Goal: Task Accomplishment & Management: Manage account settings

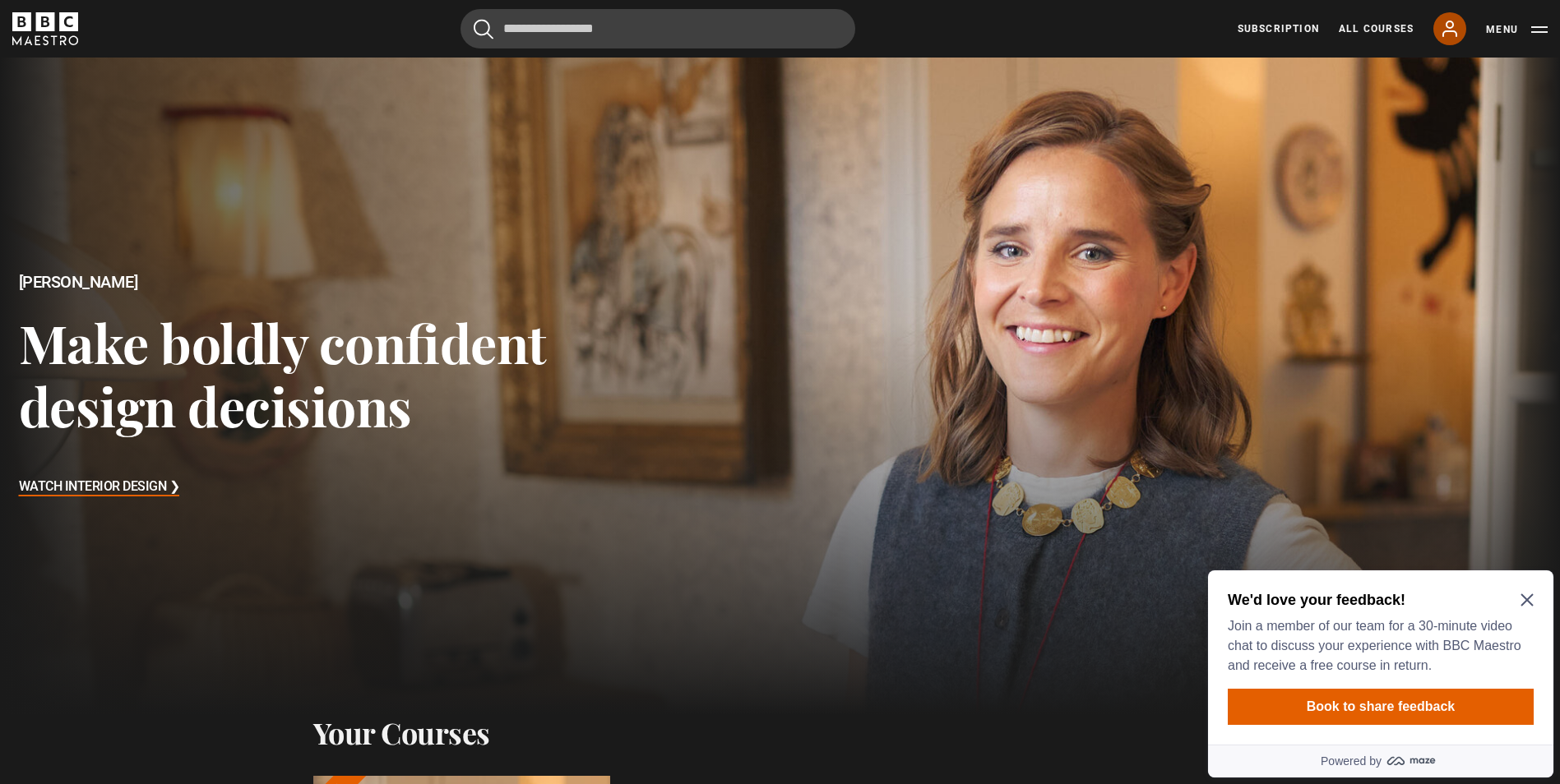
click at [1448, 33] on icon at bounding box center [1450, 29] width 20 height 20
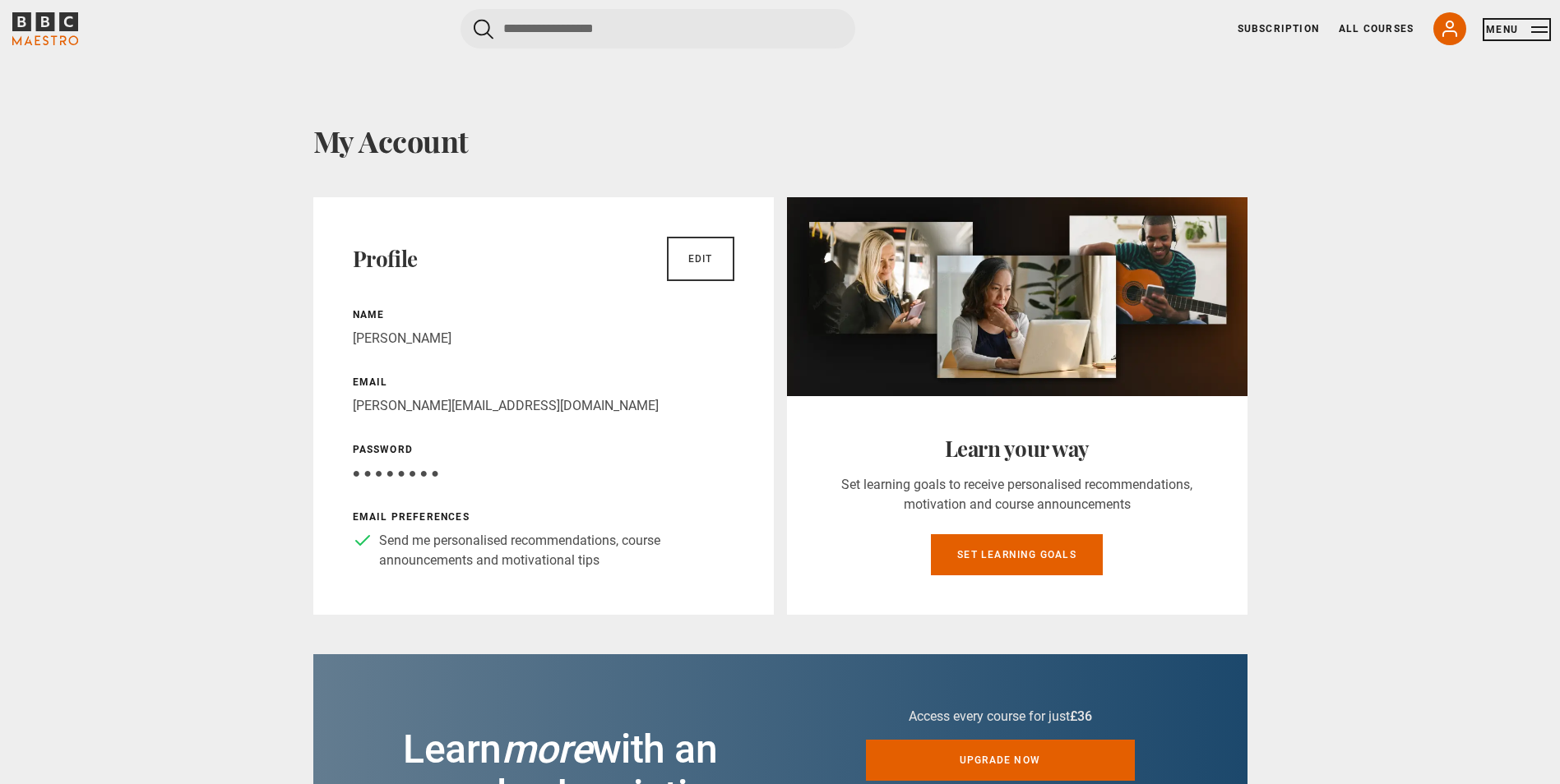
click at [1509, 27] on button "Menu" at bounding box center [1517, 29] width 62 height 17
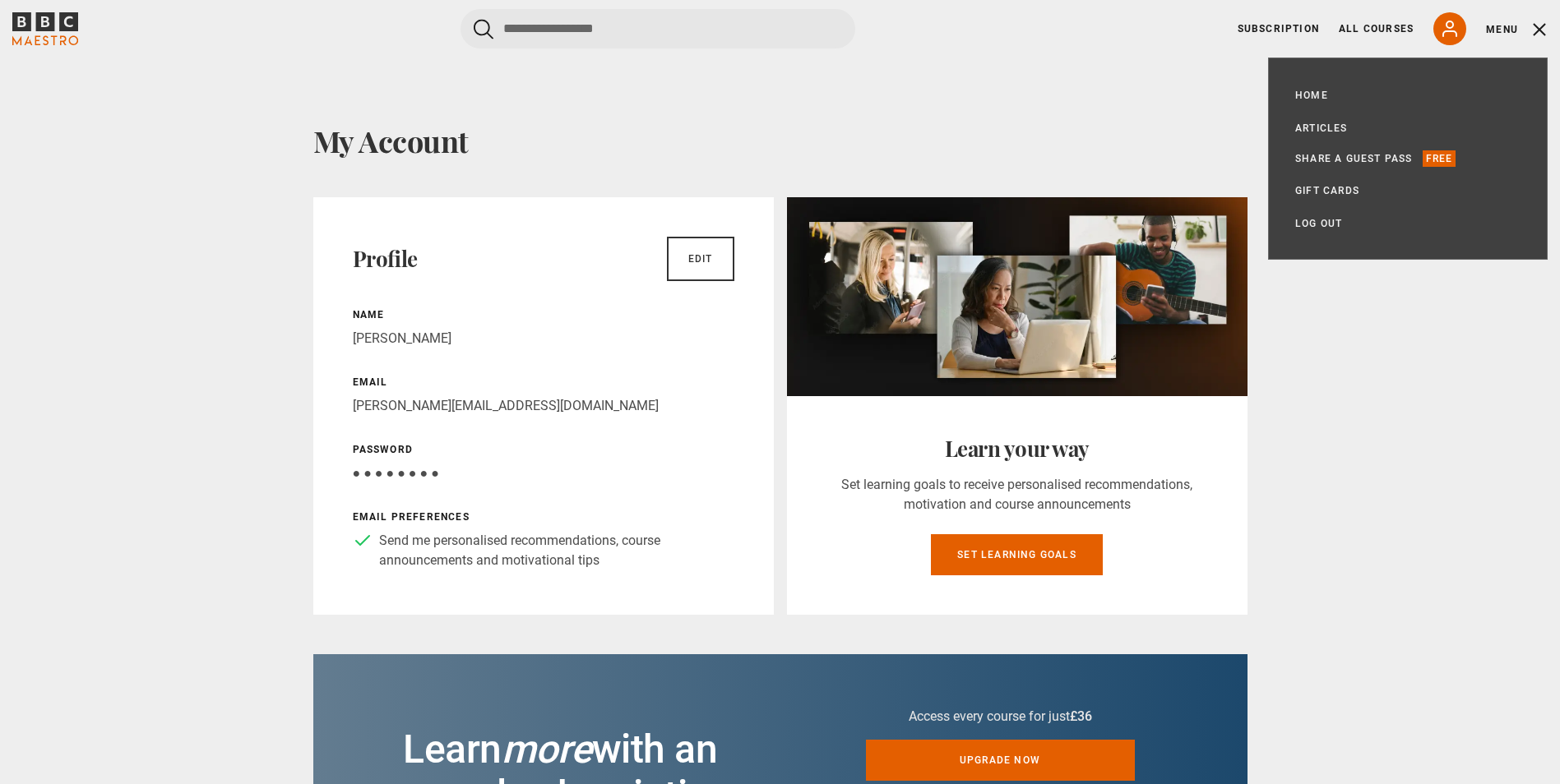
click at [1130, 129] on h1 "My Account" at bounding box center [780, 141] width 934 height 35
click at [1501, 23] on button "Menu" at bounding box center [1517, 29] width 62 height 17
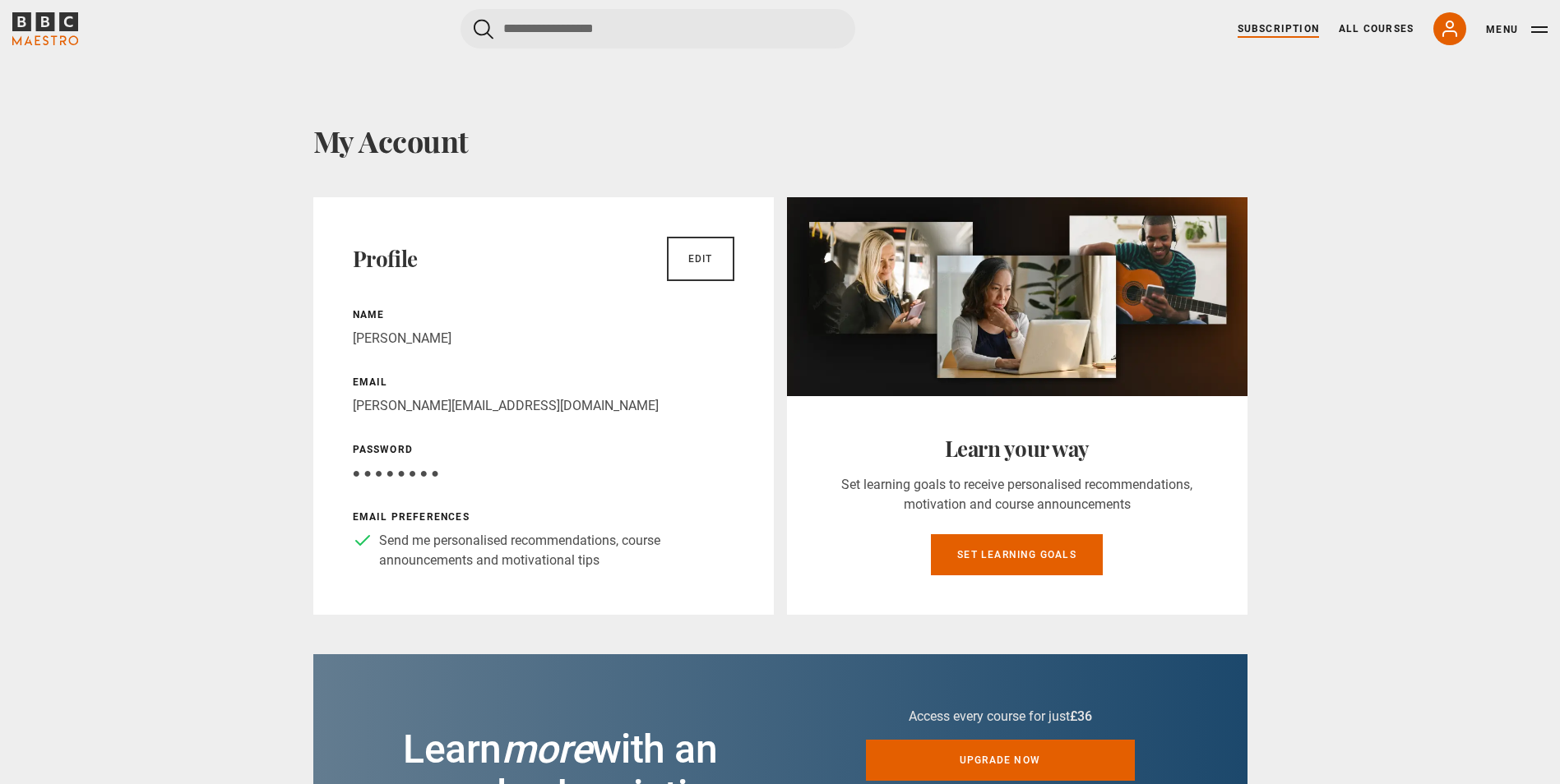
click at [1266, 29] on link "Subscription" at bounding box center [1278, 28] width 81 height 15
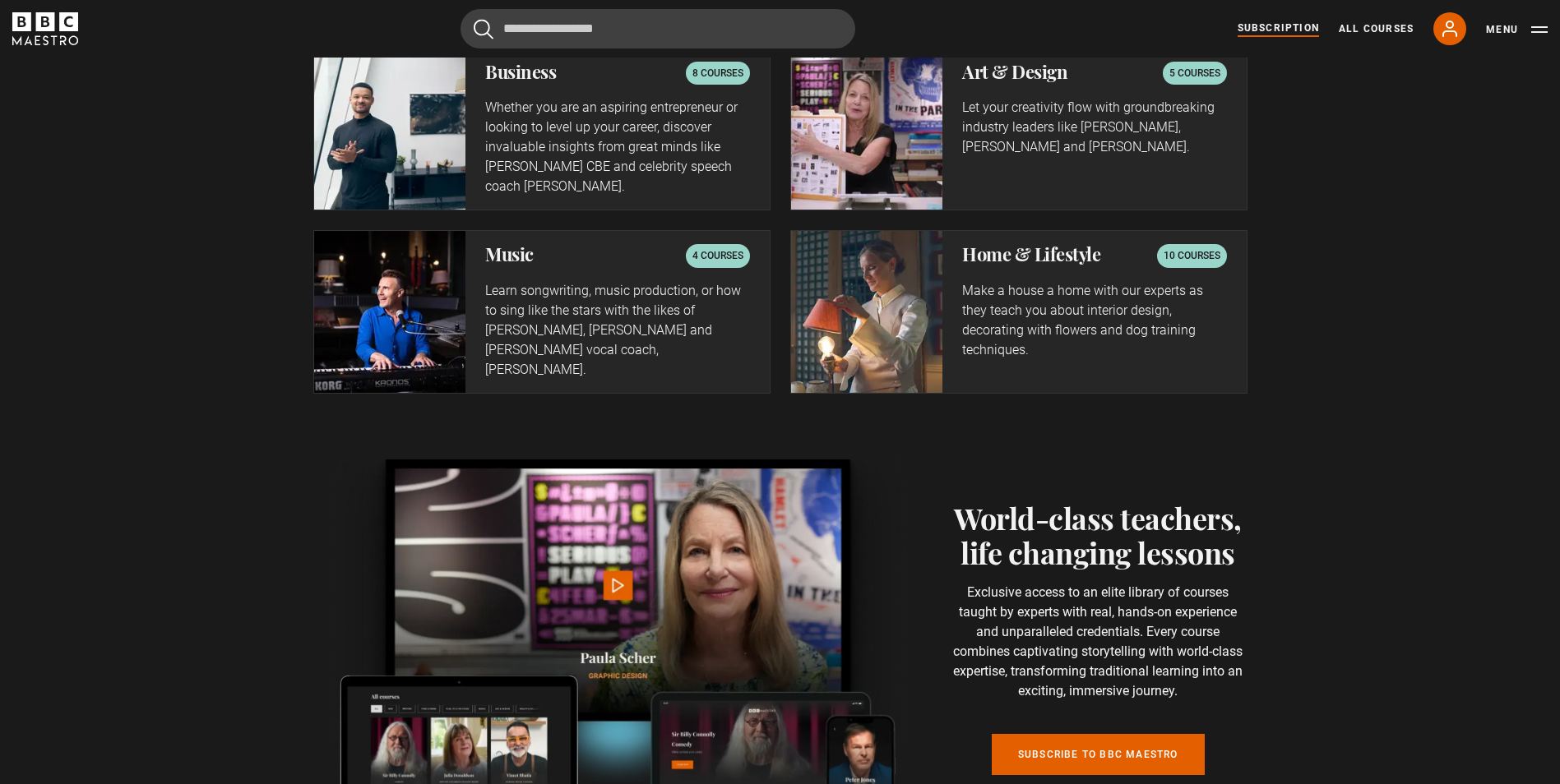
scroll to position [3206, 0]
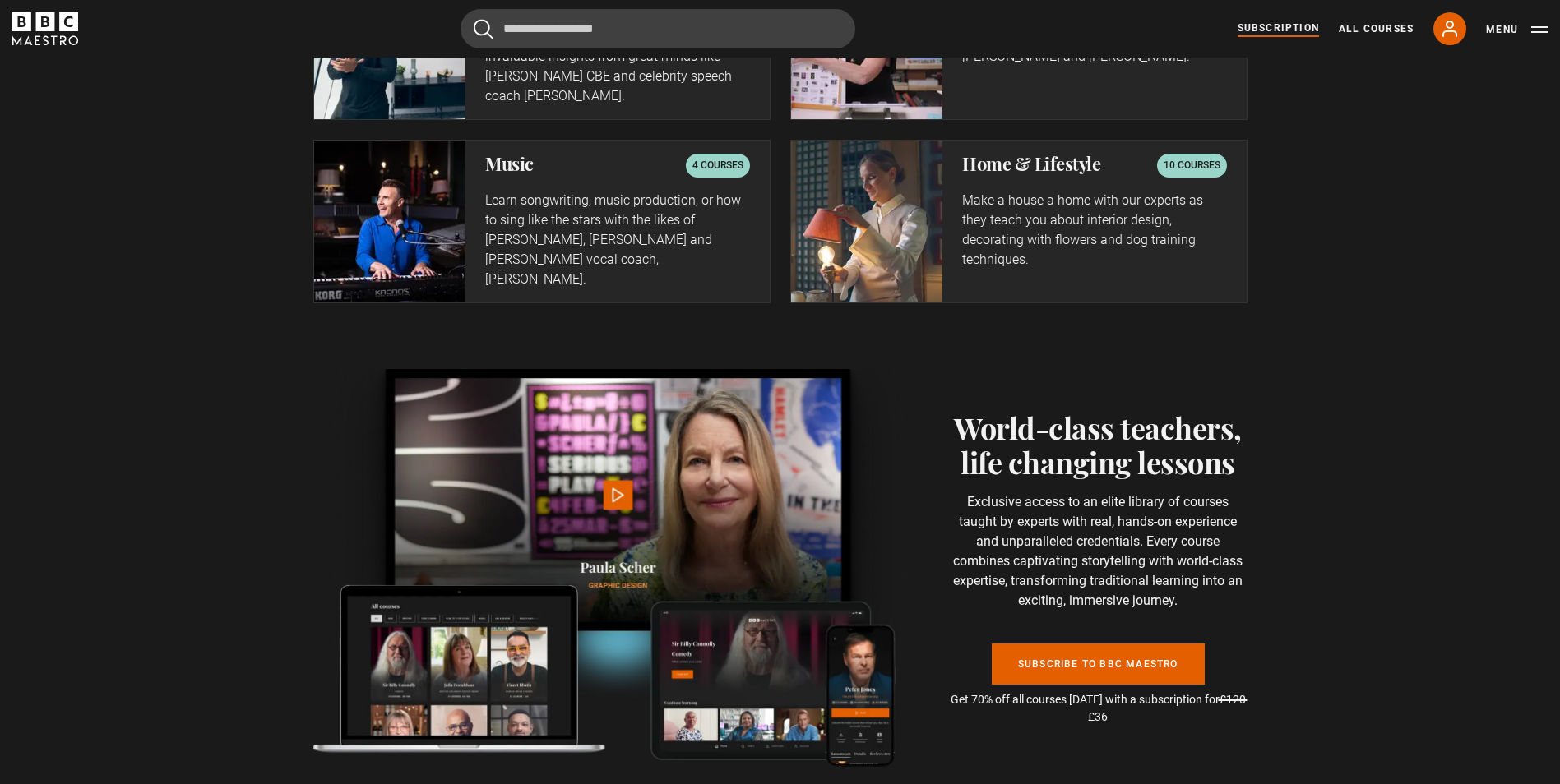
click at [1204, 157] on p "10 courses" at bounding box center [1192, 165] width 57 height 17
click at [1194, 157] on p "10 courses" at bounding box center [1192, 165] width 57 height 17
click at [1046, 154] on h2 "Home & Lifestyle" at bounding box center [1031, 163] width 138 height 20
click at [865, 161] on img at bounding box center [867, 221] width 152 height 161
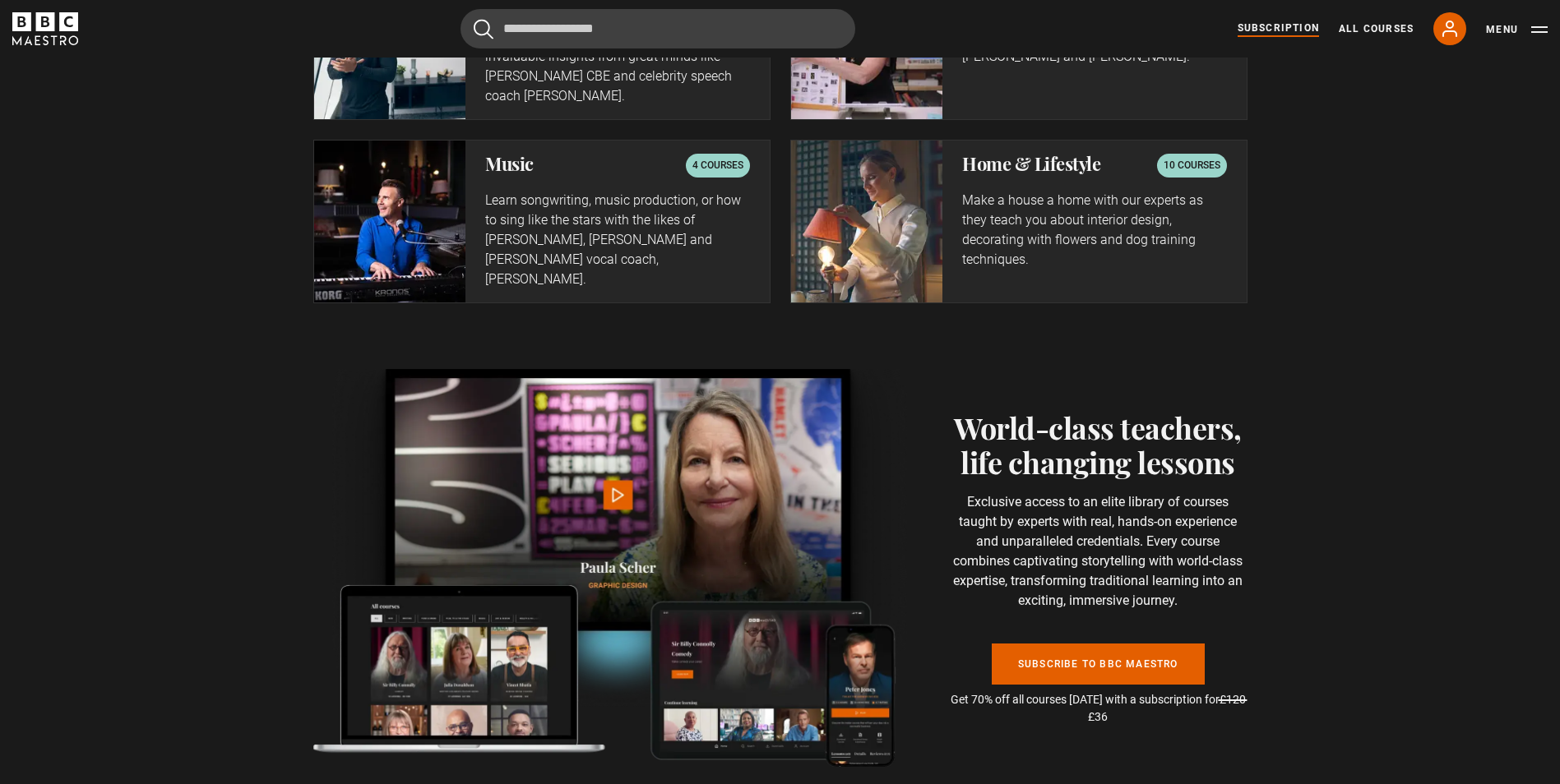
click at [865, 161] on img at bounding box center [867, 221] width 152 height 161
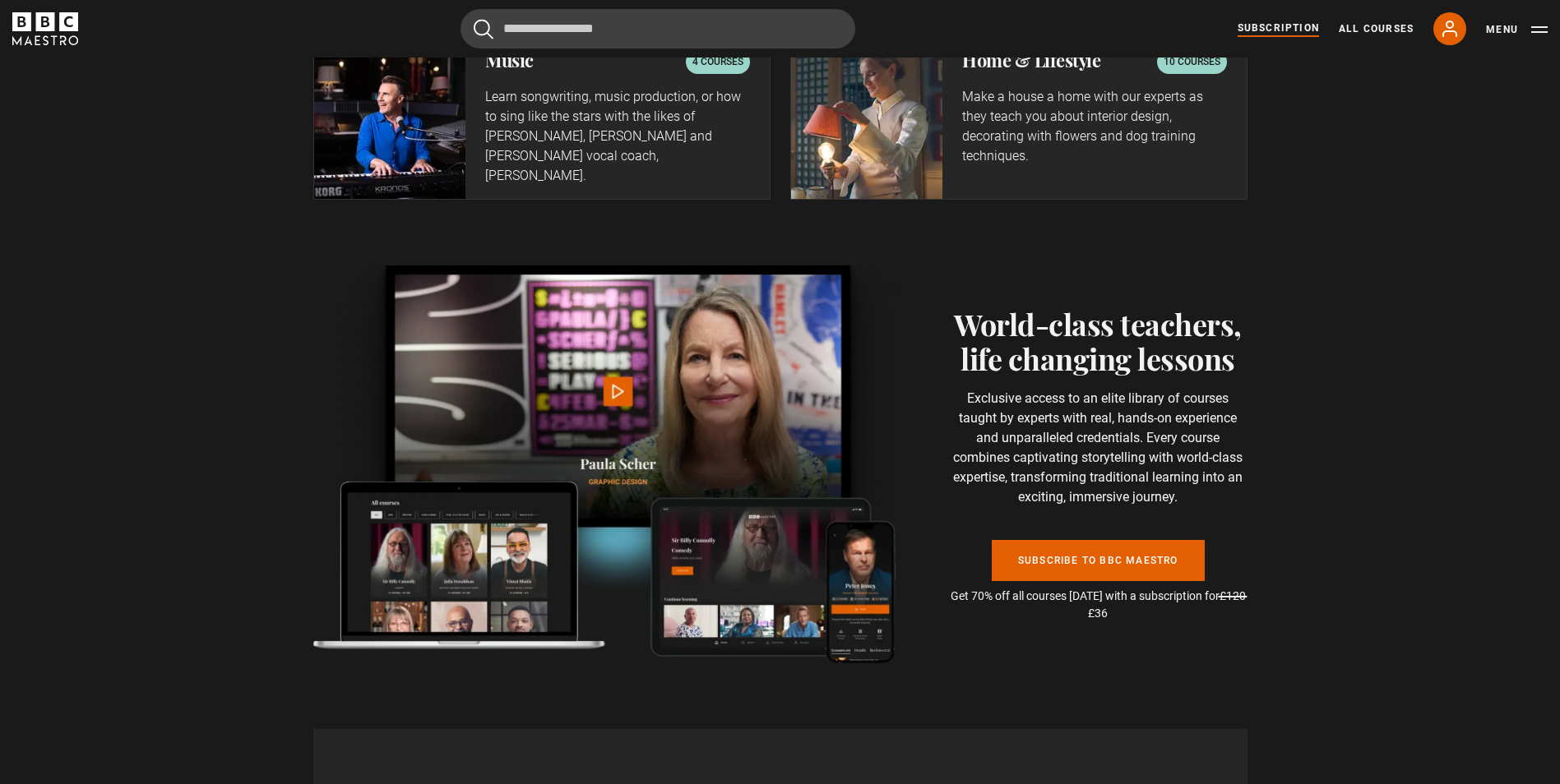
scroll to position [3206, 0]
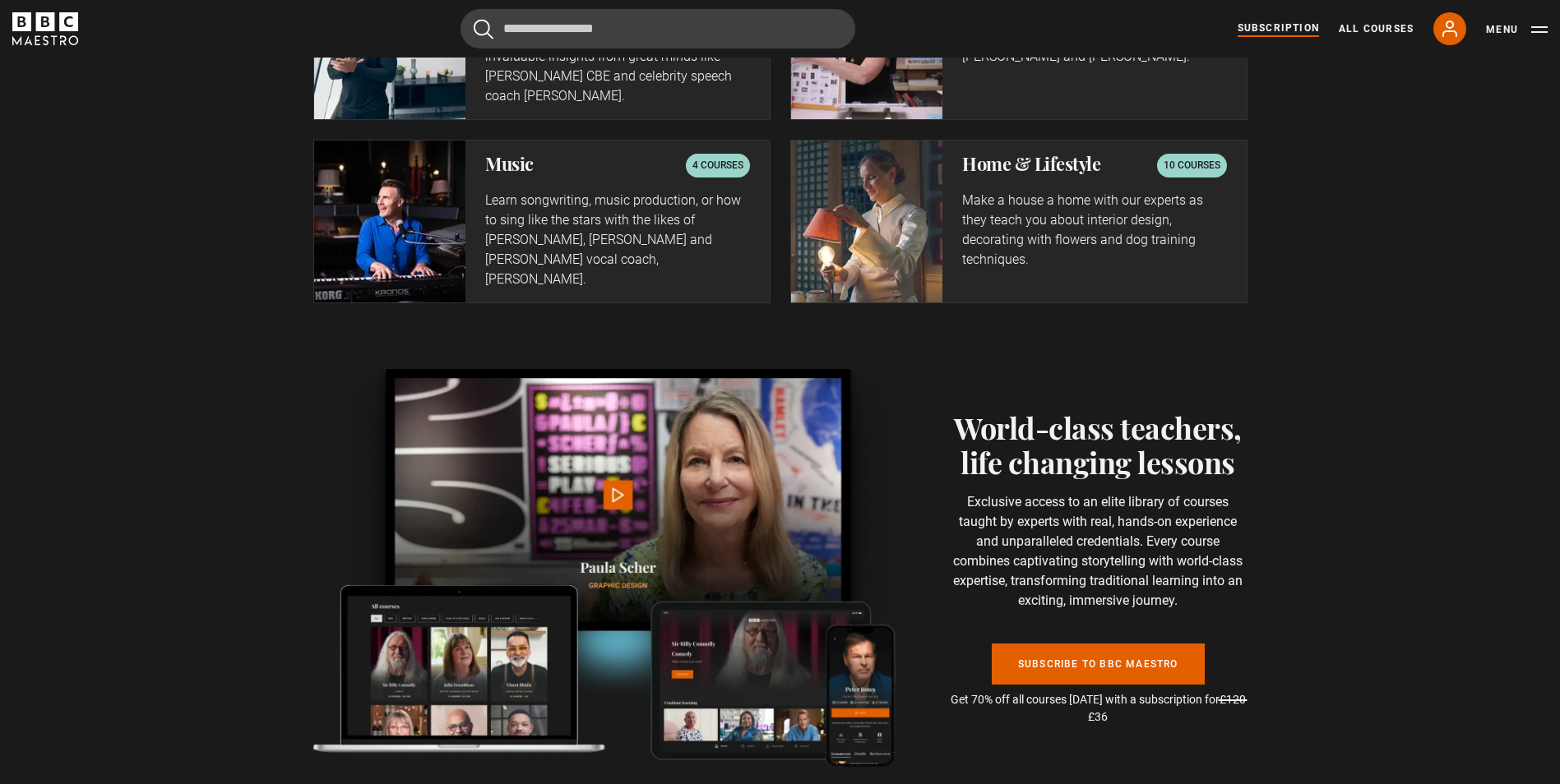
click at [930, 160] on img at bounding box center [867, 221] width 152 height 161
click at [1182, 157] on p "10 courses" at bounding box center [1192, 165] width 57 height 17
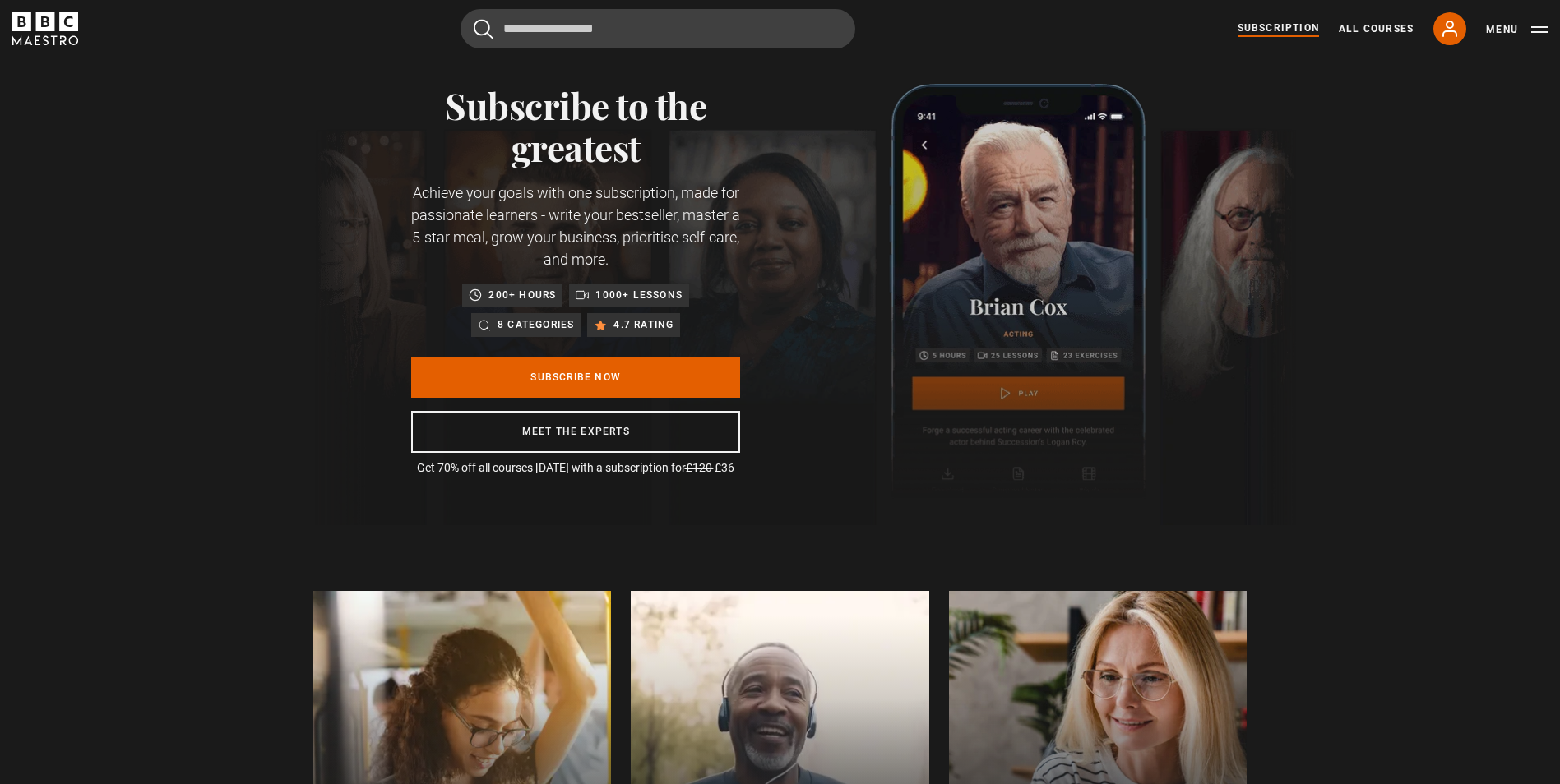
scroll to position [0, 0]
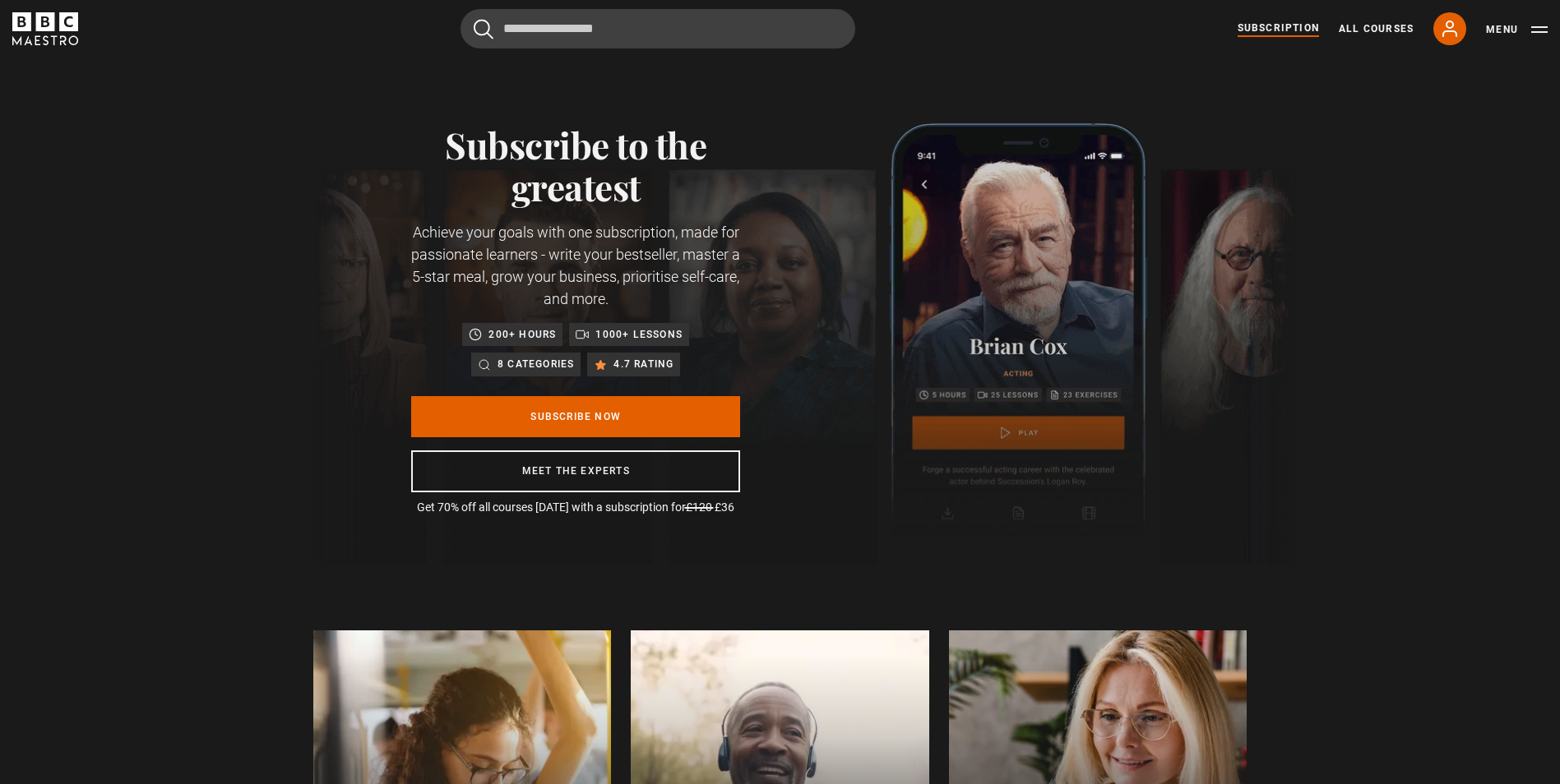
click at [1350, 121] on div "Subscribe to the greatest Achieve your goals with one subscription, made for pa…" at bounding box center [780, 311] width 1560 height 507
click at [1494, 27] on button "Menu" at bounding box center [1517, 29] width 62 height 17
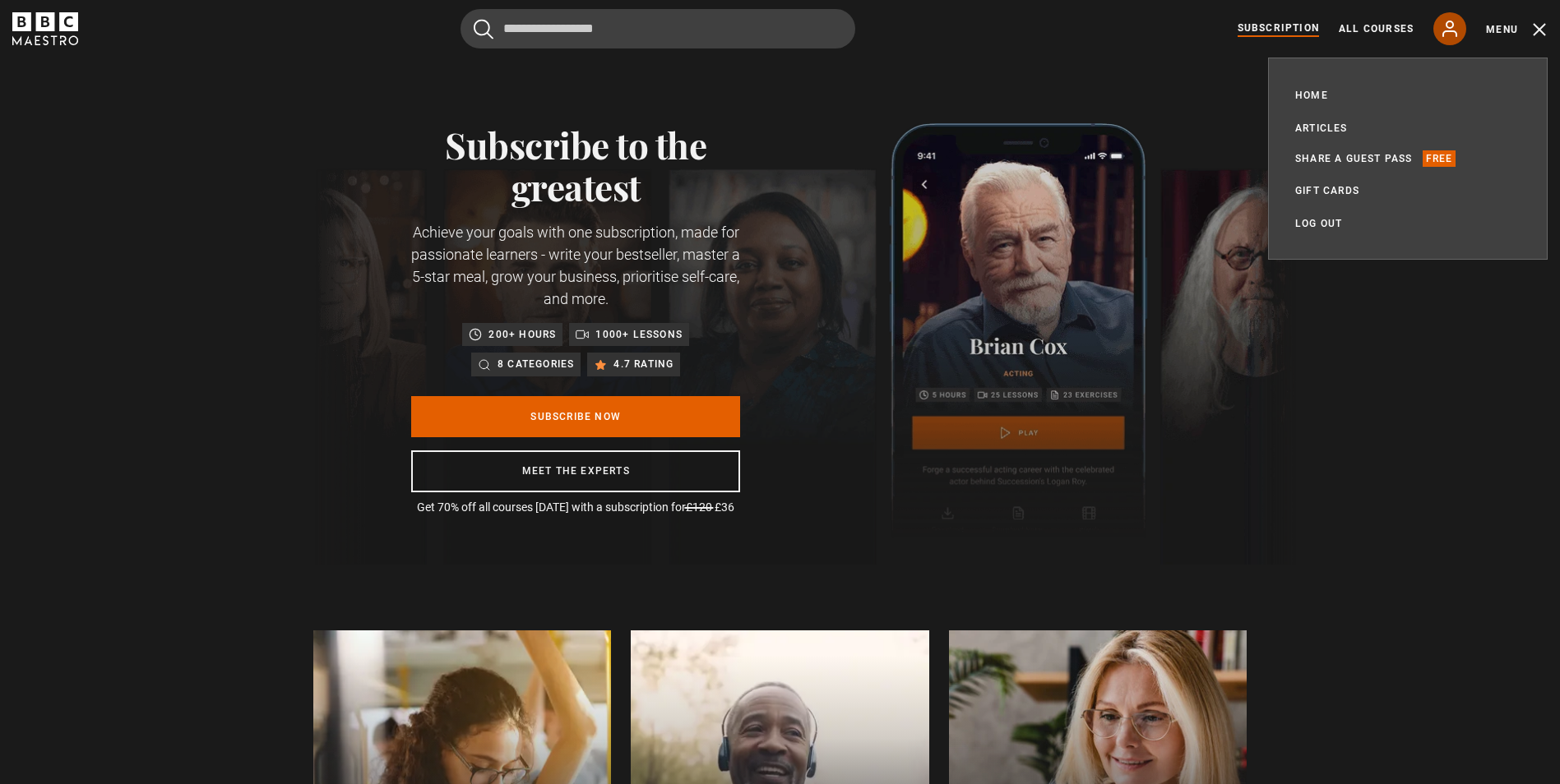
click at [1446, 23] on icon at bounding box center [1450, 29] width 20 height 20
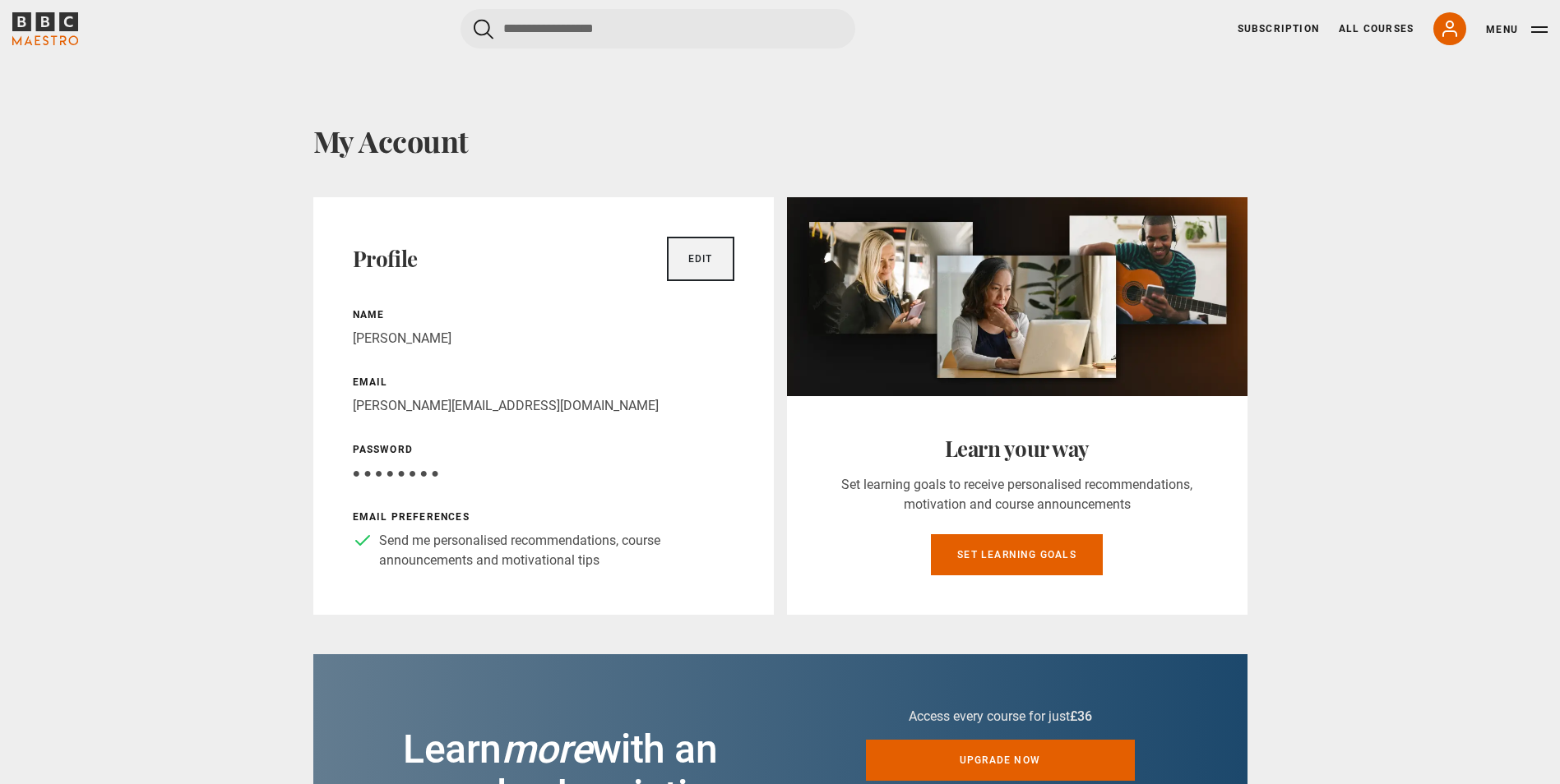
click at [704, 259] on link "Edit" at bounding box center [700, 259] width 67 height 45
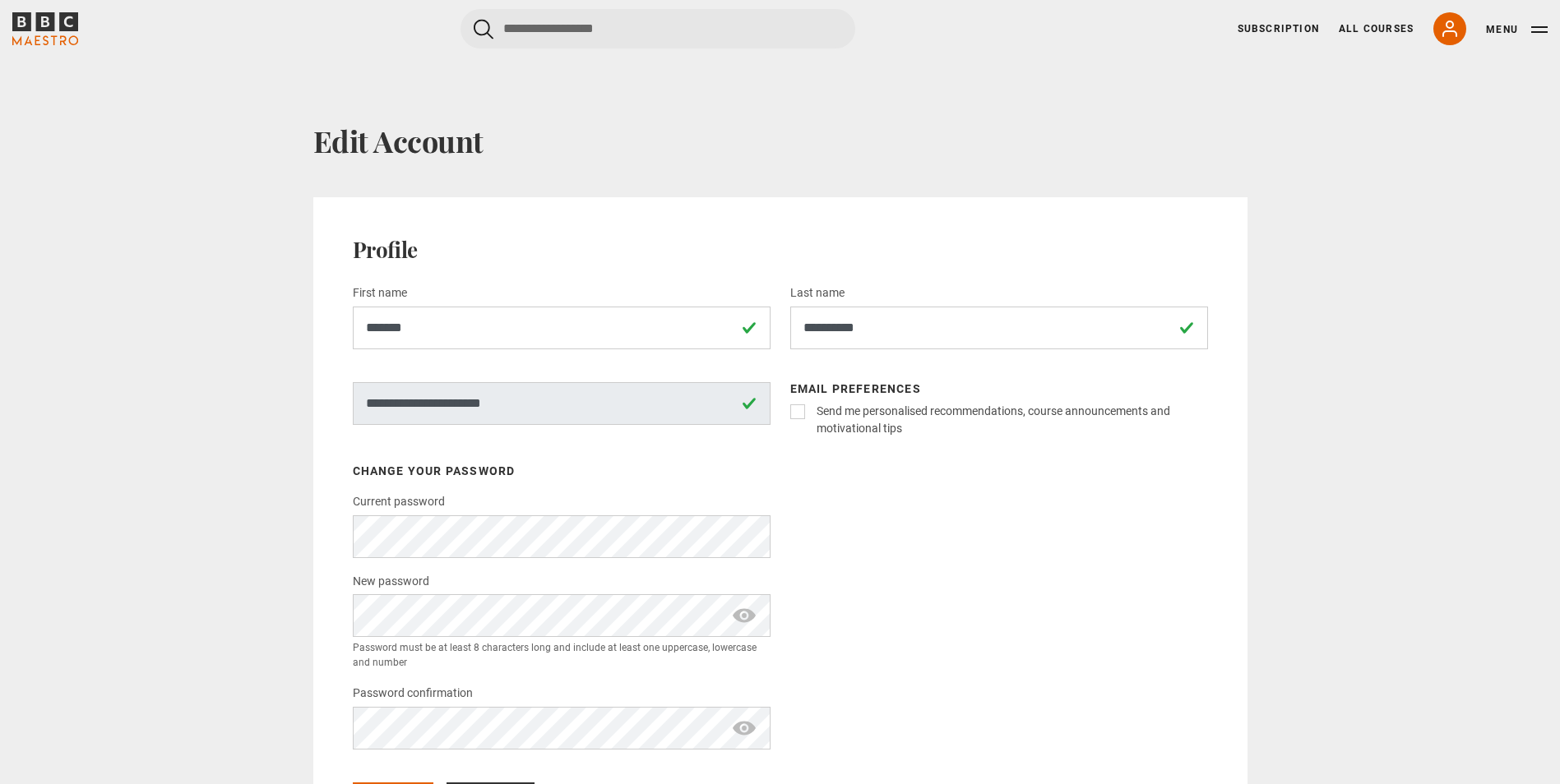
click at [700, 169] on div "**********" at bounding box center [780, 495] width 1059 height 743
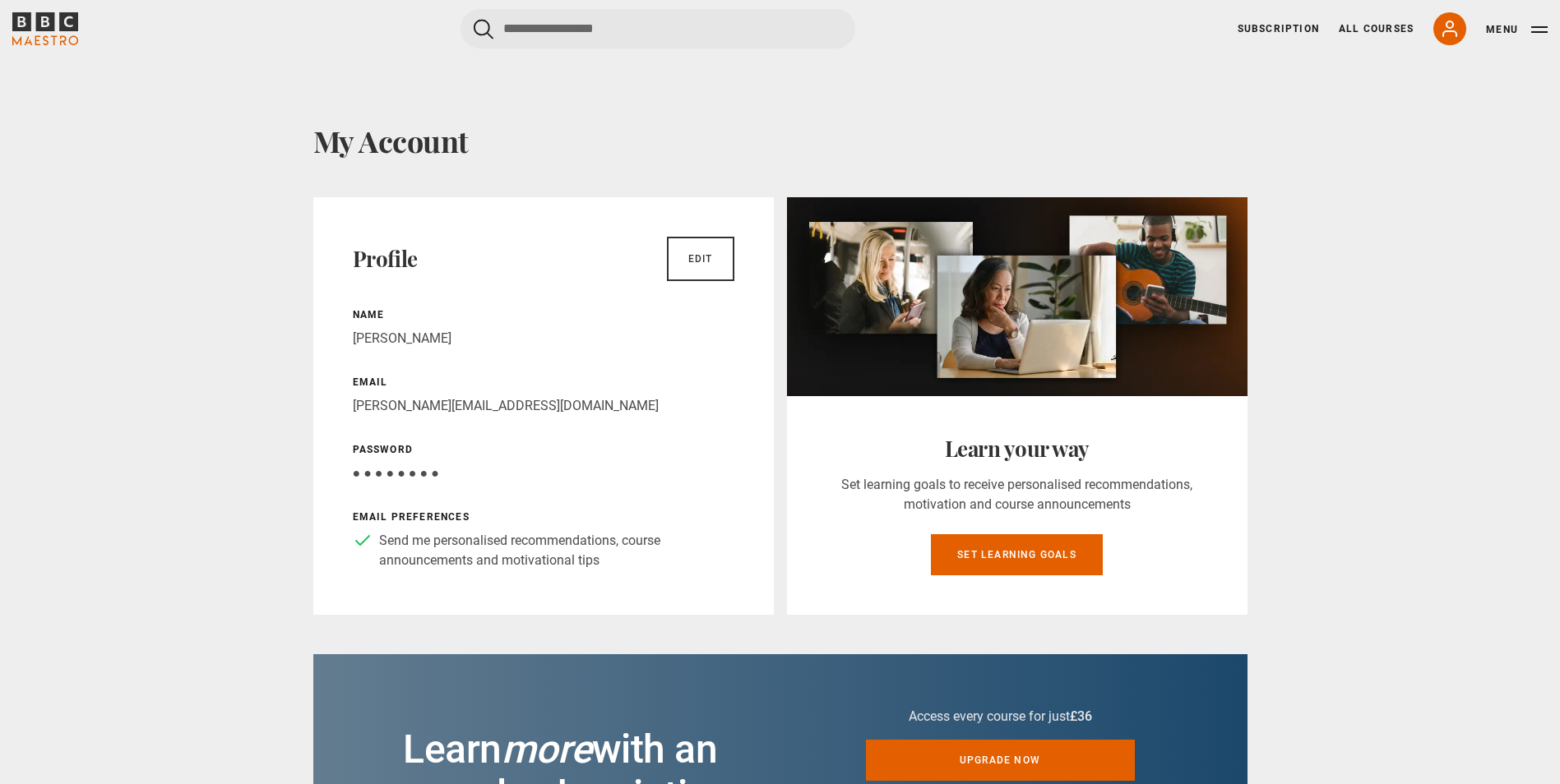
click at [334, 42] on div "Cancel Courses Previous courses Next courses [PERSON_NAME] Writing 12 Related L…" at bounding box center [780, 28] width 1536 height 39
click at [760, 55] on header "Cancel Courses Previous courses Next courses [PERSON_NAME] Writing 12 Related L…" at bounding box center [780, 29] width 1560 height 58
